Goal: Task Accomplishment & Management: Complete application form

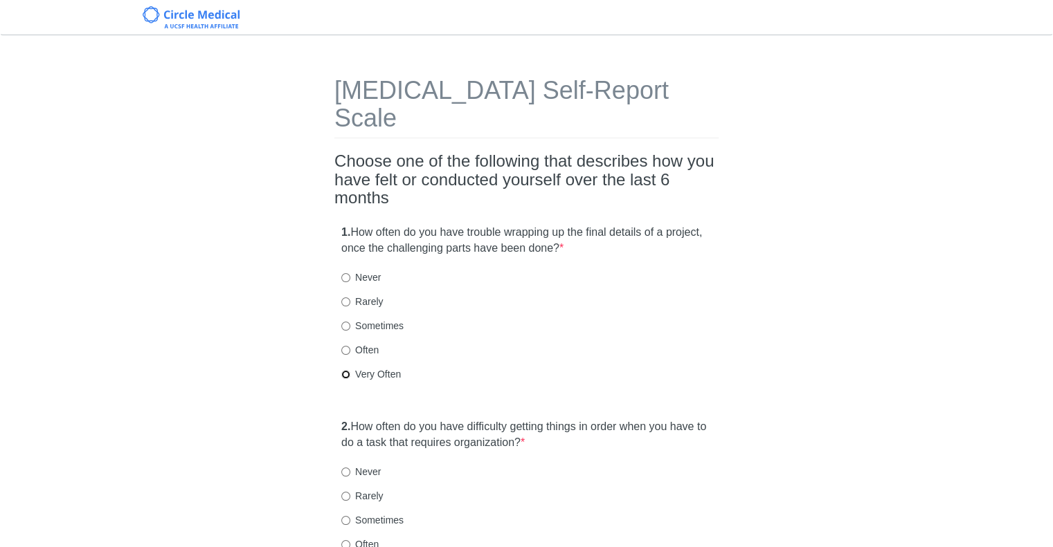
click at [343, 370] on input "Very Often" at bounding box center [345, 374] width 9 height 9
radio input "true"
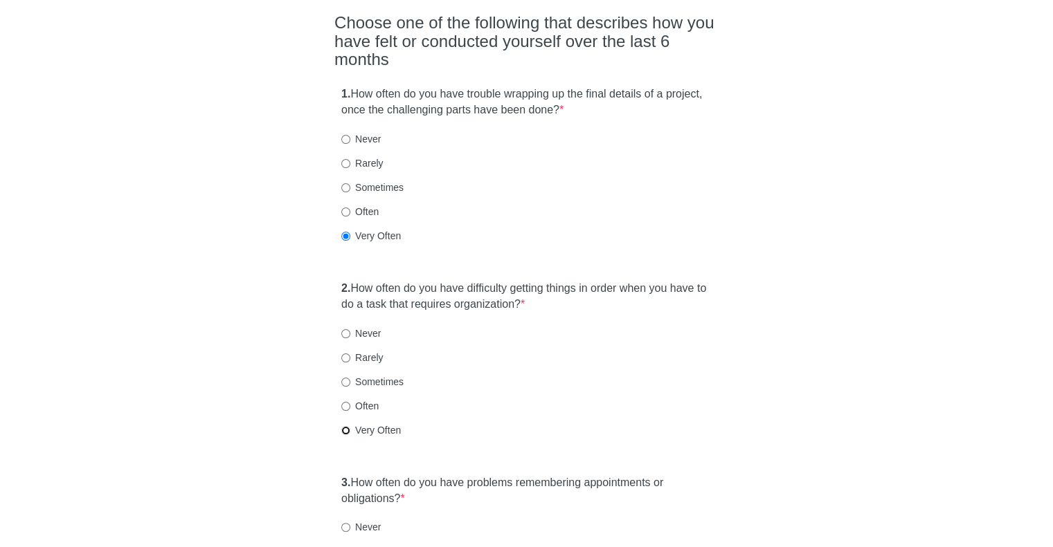
click at [345, 426] on input "Very Often" at bounding box center [345, 430] width 9 height 9
radio input "true"
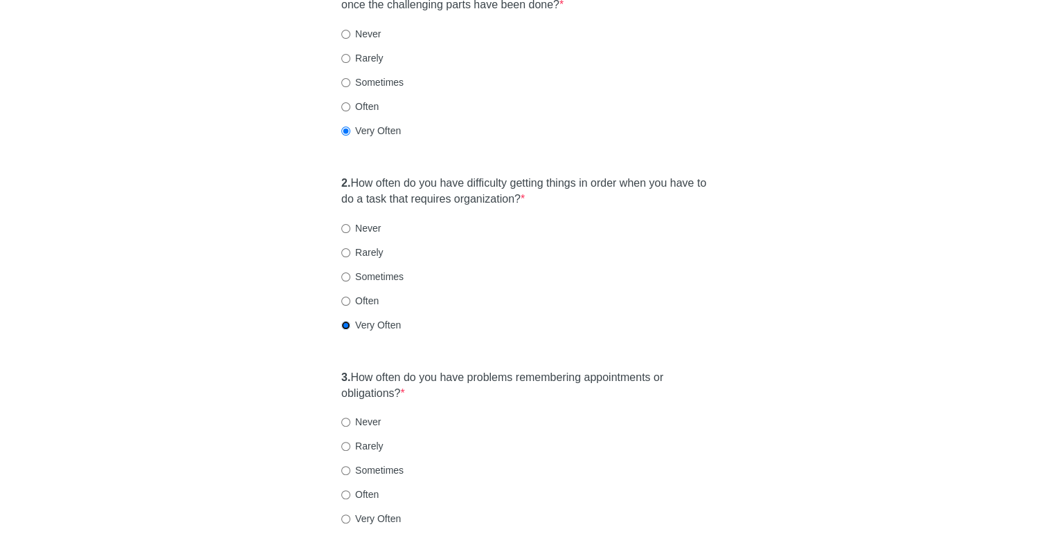
scroll to position [346, 0]
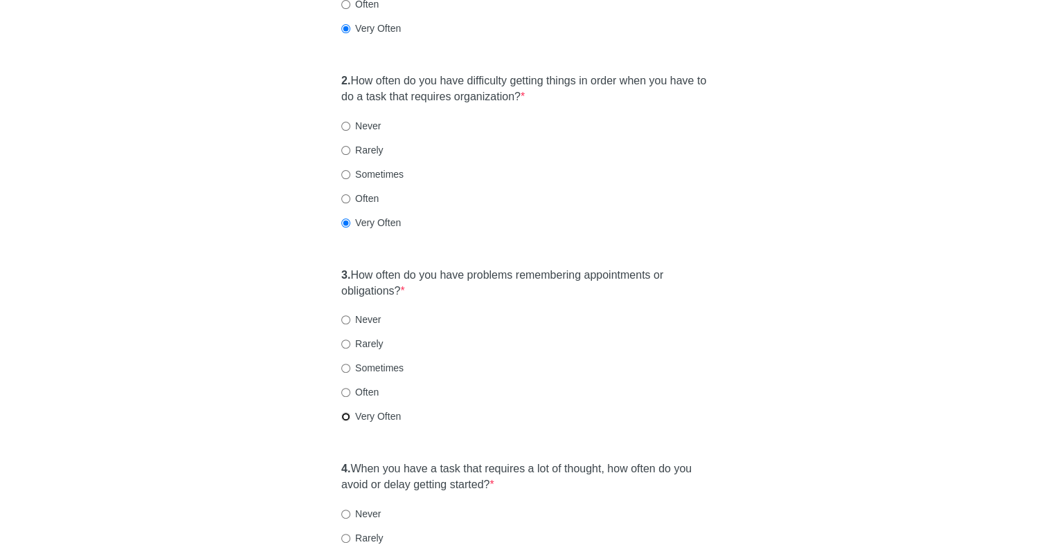
click at [345, 412] on input "Very Often" at bounding box center [345, 416] width 9 height 9
radio input "true"
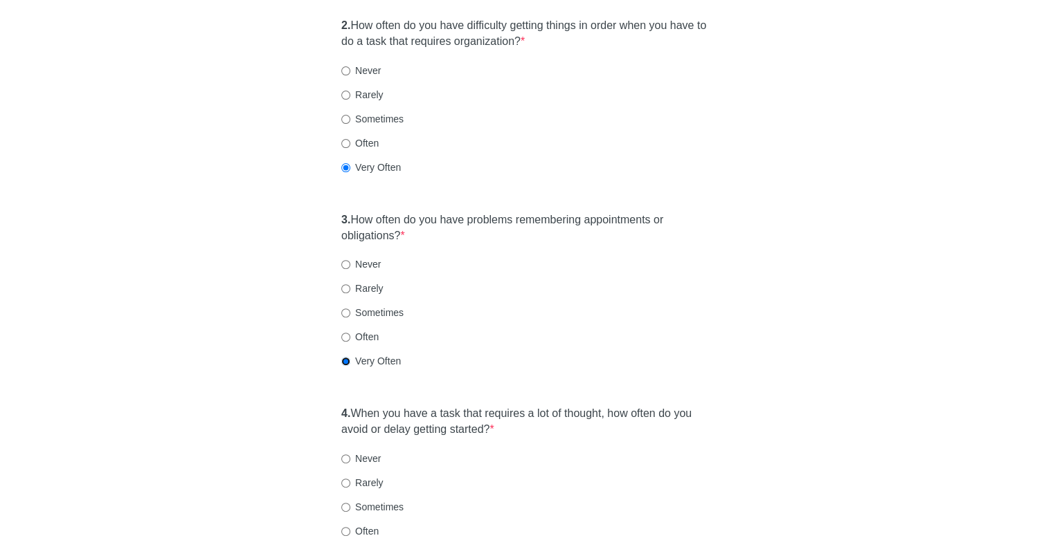
scroll to position [484, 0]
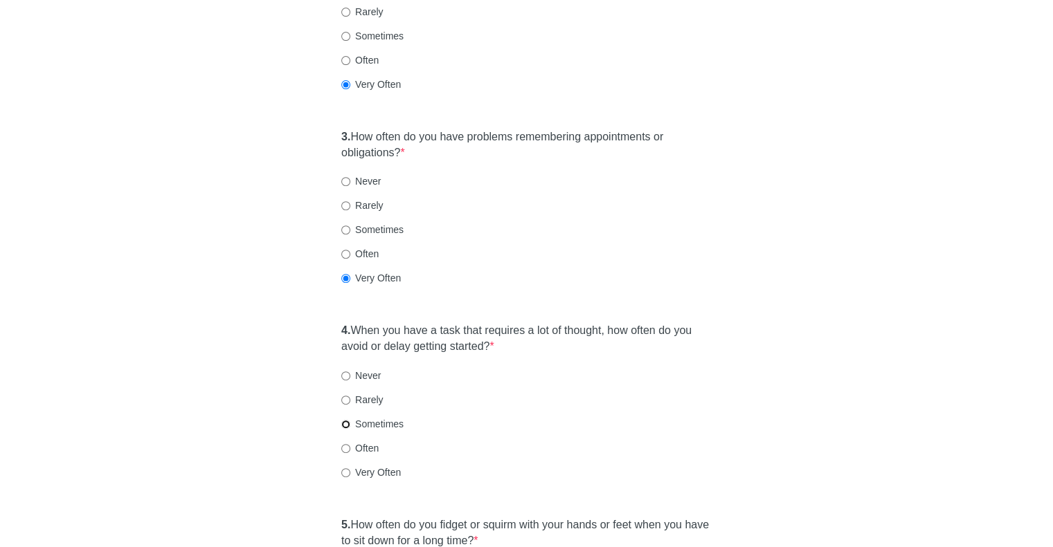
click at [344, 420] on input "Sometimes" at bounding box center [345, 424] width 9 height 9
radio input "true"
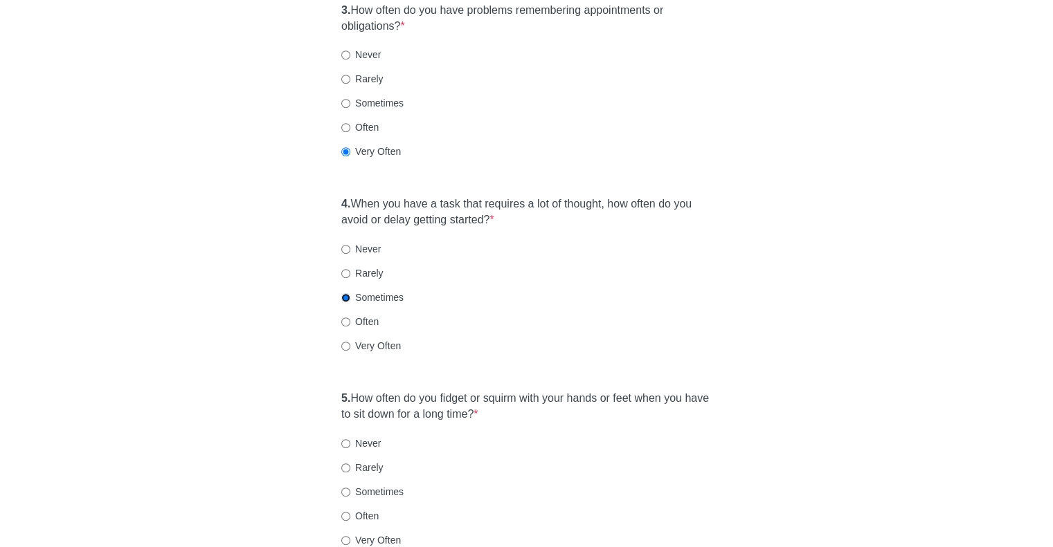
scroll to position [761, 0]
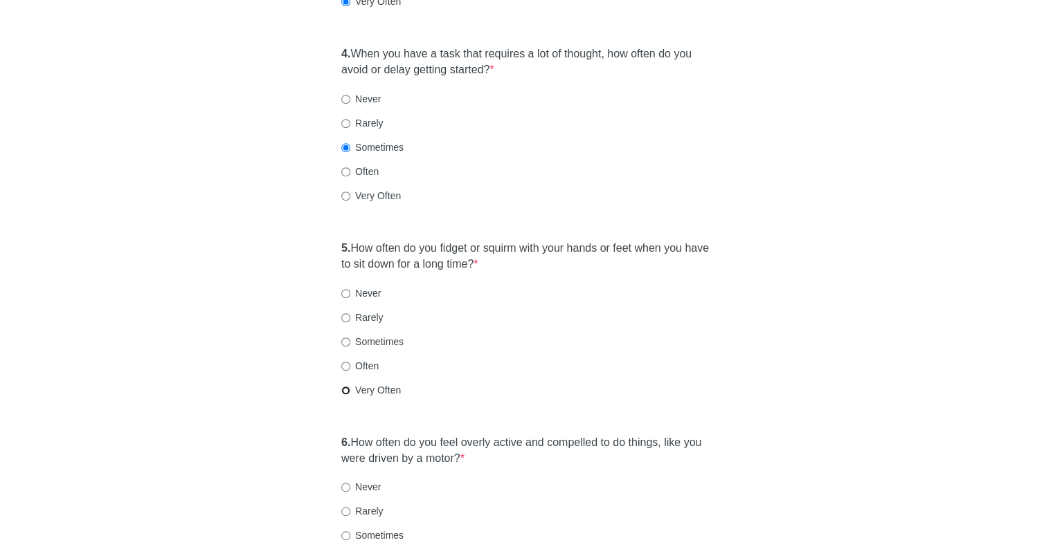
click at [343, 386] on input "Very Often" at bounding box center [345, 390] width 9 height 9
radio input "true"
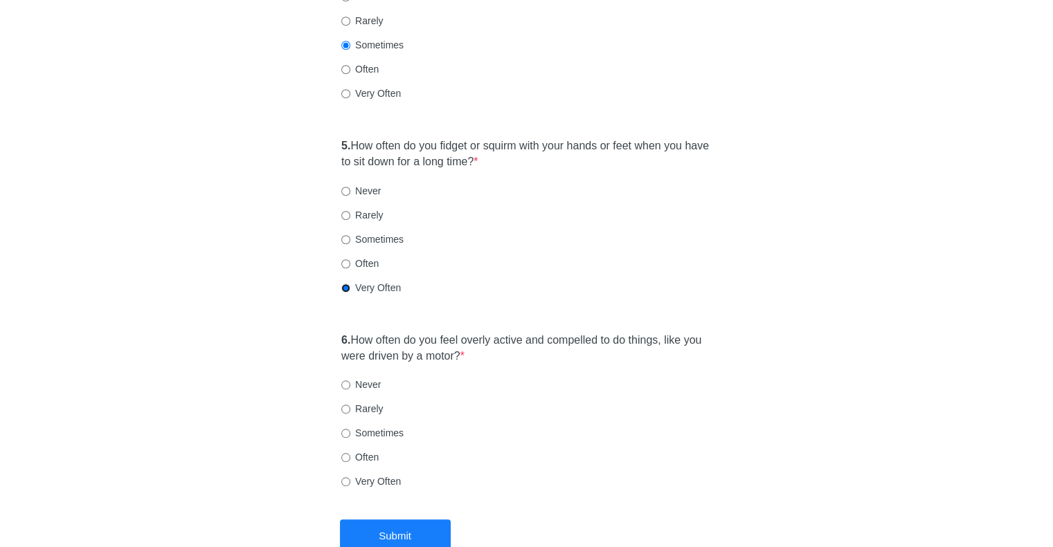
scroll to position [925, 0]
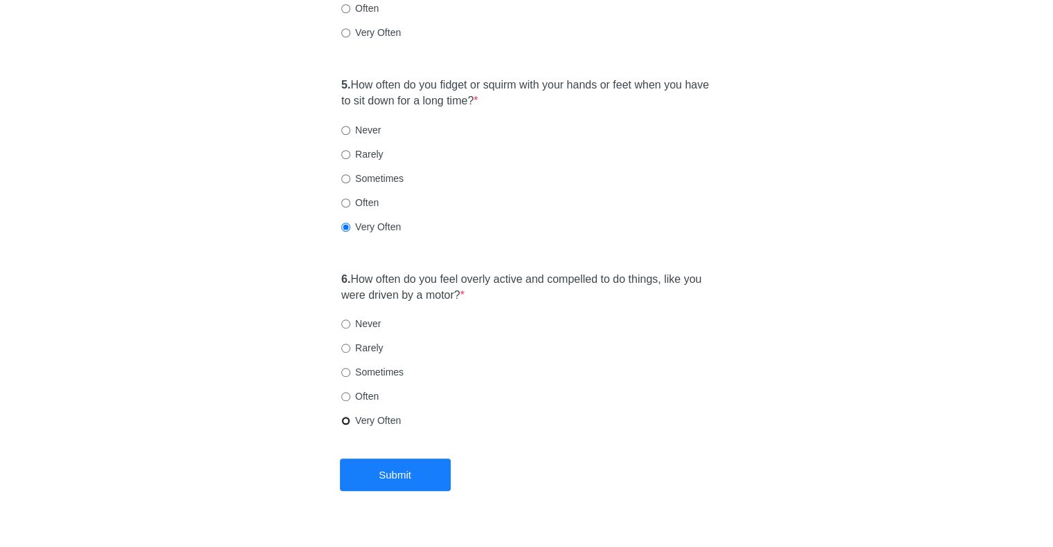
click at [343, 417] on input "Very Often" at bounding box center [345, 421] width 9 height 9
radio input "true"
click at [383, 459] on button "Submit" at bounding box center [395, 475] width 111 height 33
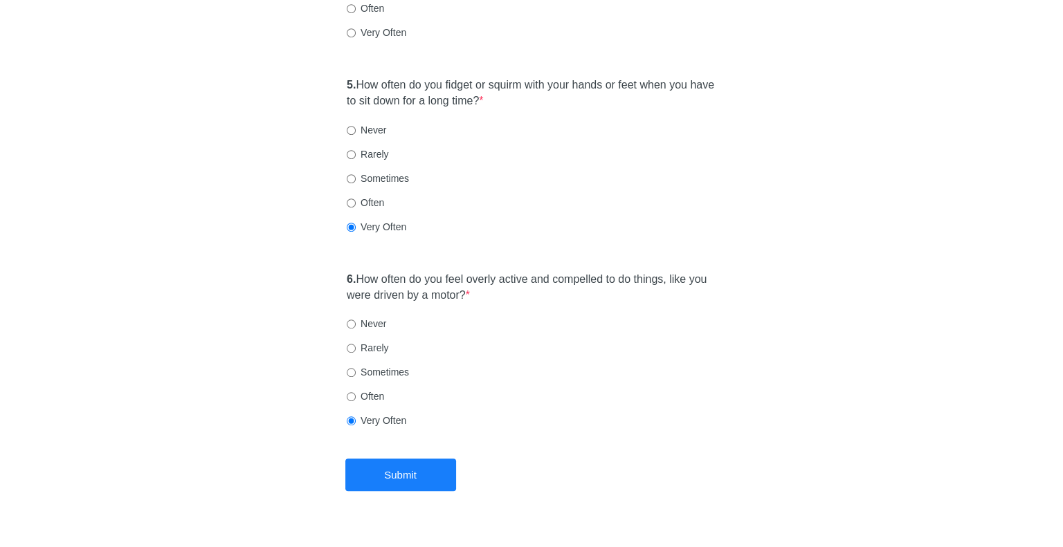
scroll to position [0, 0]
